Goal: Information Seeking & Learning: Learn about a topic

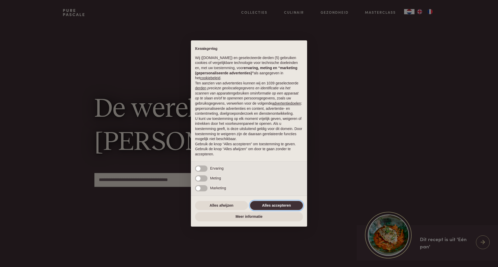
click at [272, 206] on button "Alles accepteren" at bounding box center [276, 205] width 53 height 9
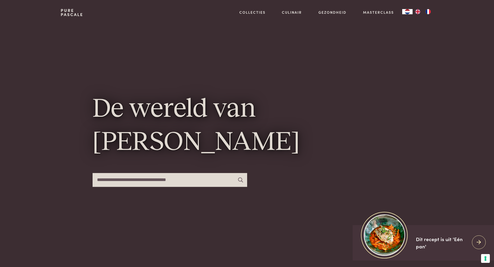
click at [162, 183] on input "text" at bounding box center [170, 180] width 155 height 14
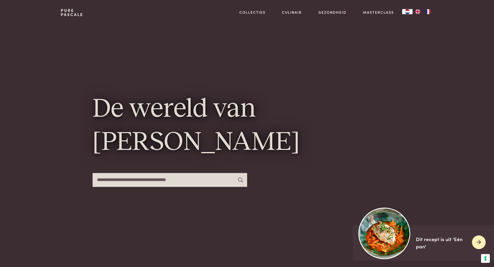
click at [386, 233] on img at bounding box center [385, 234] width 52 height 52
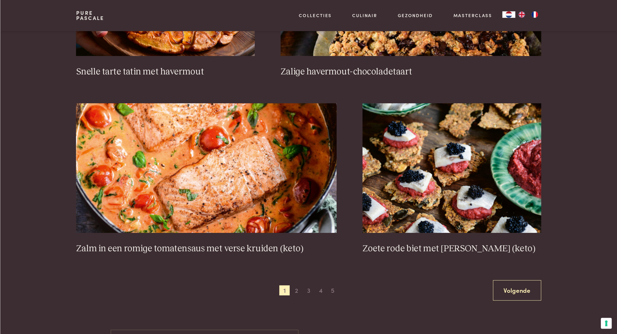
scroll to position [882, 0]
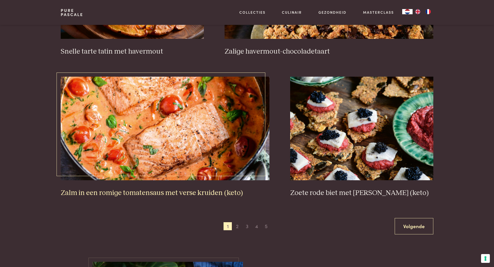
click at [168, 192] on h3 "Zalm in een romige tomatensaus met verse kruiden (keto)" at bounding box center [165, 193] width 209 height 9
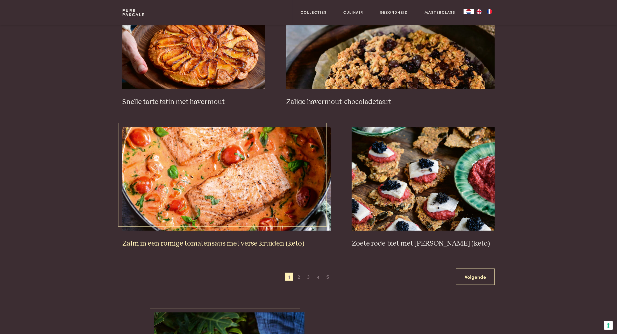
scroll to position [817, 0]
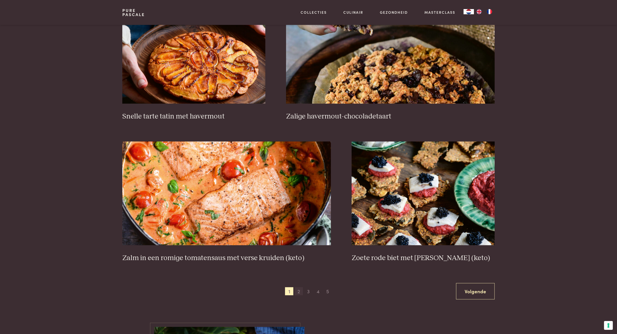
click at [298, 267] on span "2" at bounding box center [299, 291] width 8 height 8
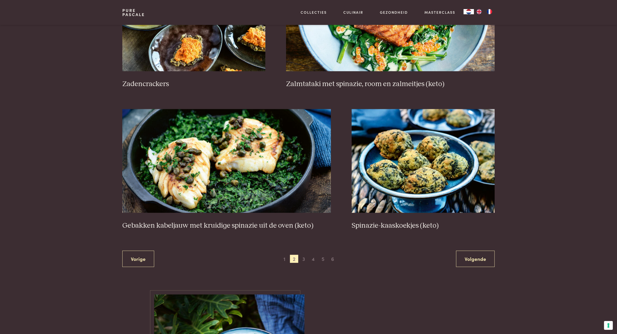
scroll to position [864, 0]
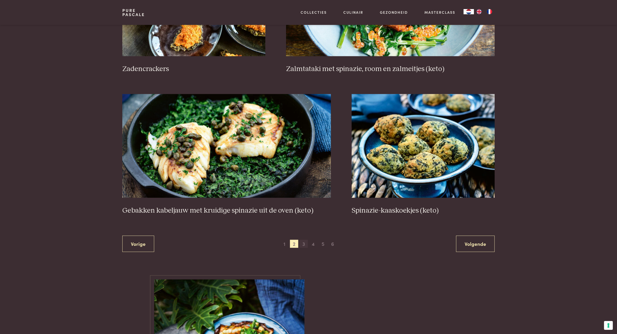
click at [303, 248] on span "3" at bounding box center [304, 244] width 8 height 8
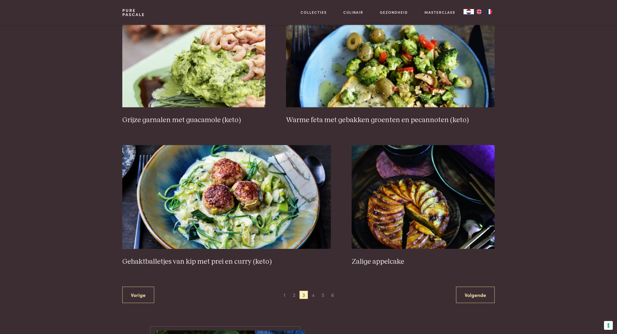
scroll to position [832, 0]
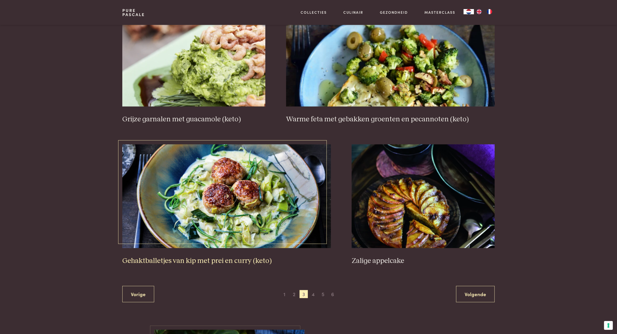
click at [286, 248] on img at bounding box center [226, 196] width 209 height 104
click at [400, 217] on img at bounding box center [423, 196] width 143 height 104
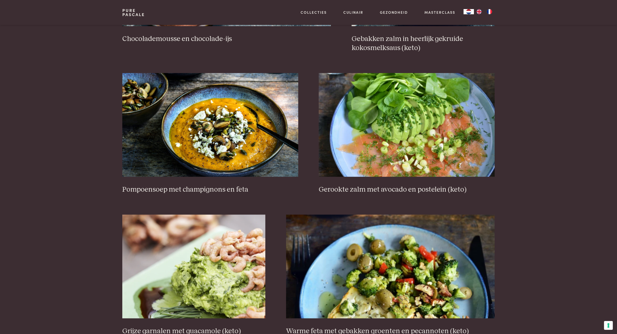
scroll to position [605, 0]
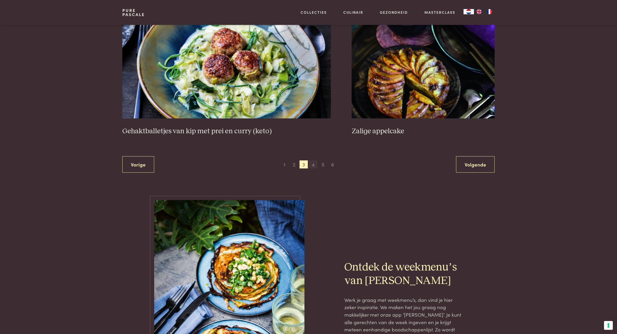
click at [312, 169] on span "4" at bounding box center [313, 165] width 8 height 8
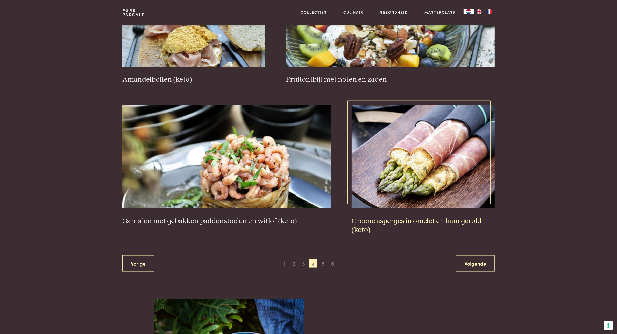
scroll to position [864, 0]
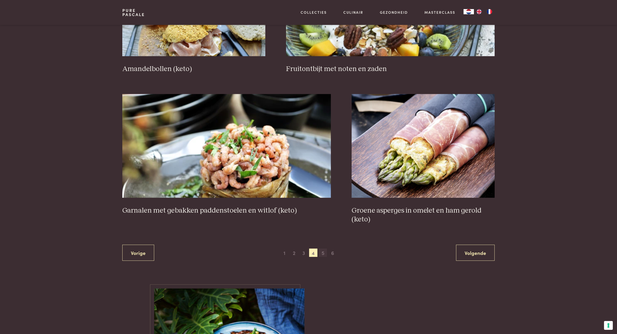
click at [323, 257] on span "5" at bounding box center [323, 253] width 8 height 8
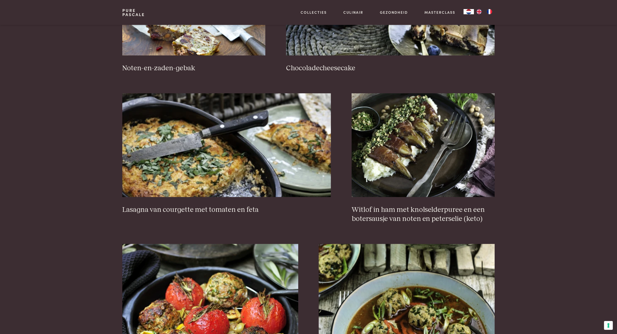
scroll to position [443, 0]
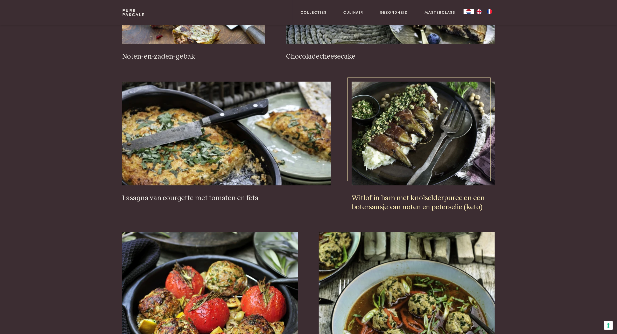
click at [405, 212] on h3 "Witlof in ham met knolselderpuree en een botersausje van noten en peterselie (k…" at bounding box center [423, 203] width 143 height 18
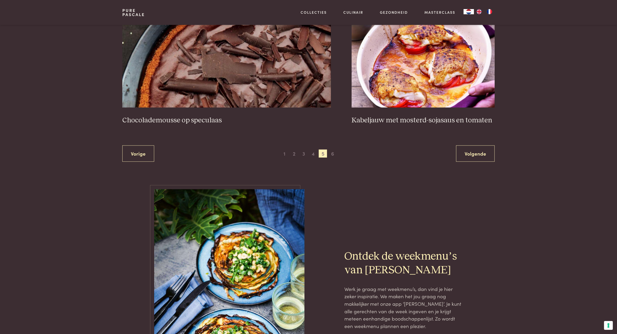
scroll to position [962, 0]
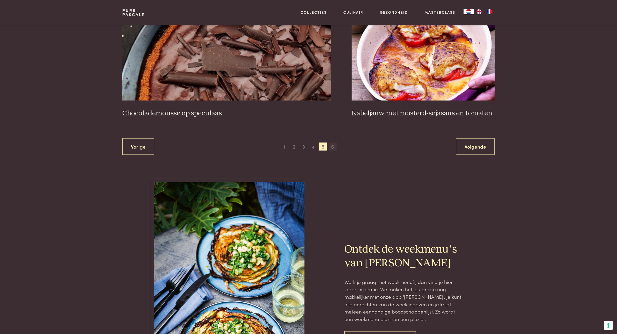
click at [332, 151] on span "6" at bounding box center [333, 147] width 8 height 8
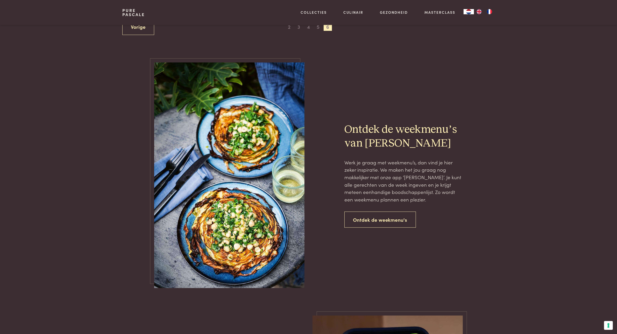
scroll to position [357, 0]
